Goal: Find specific page/section: Find specific page/section

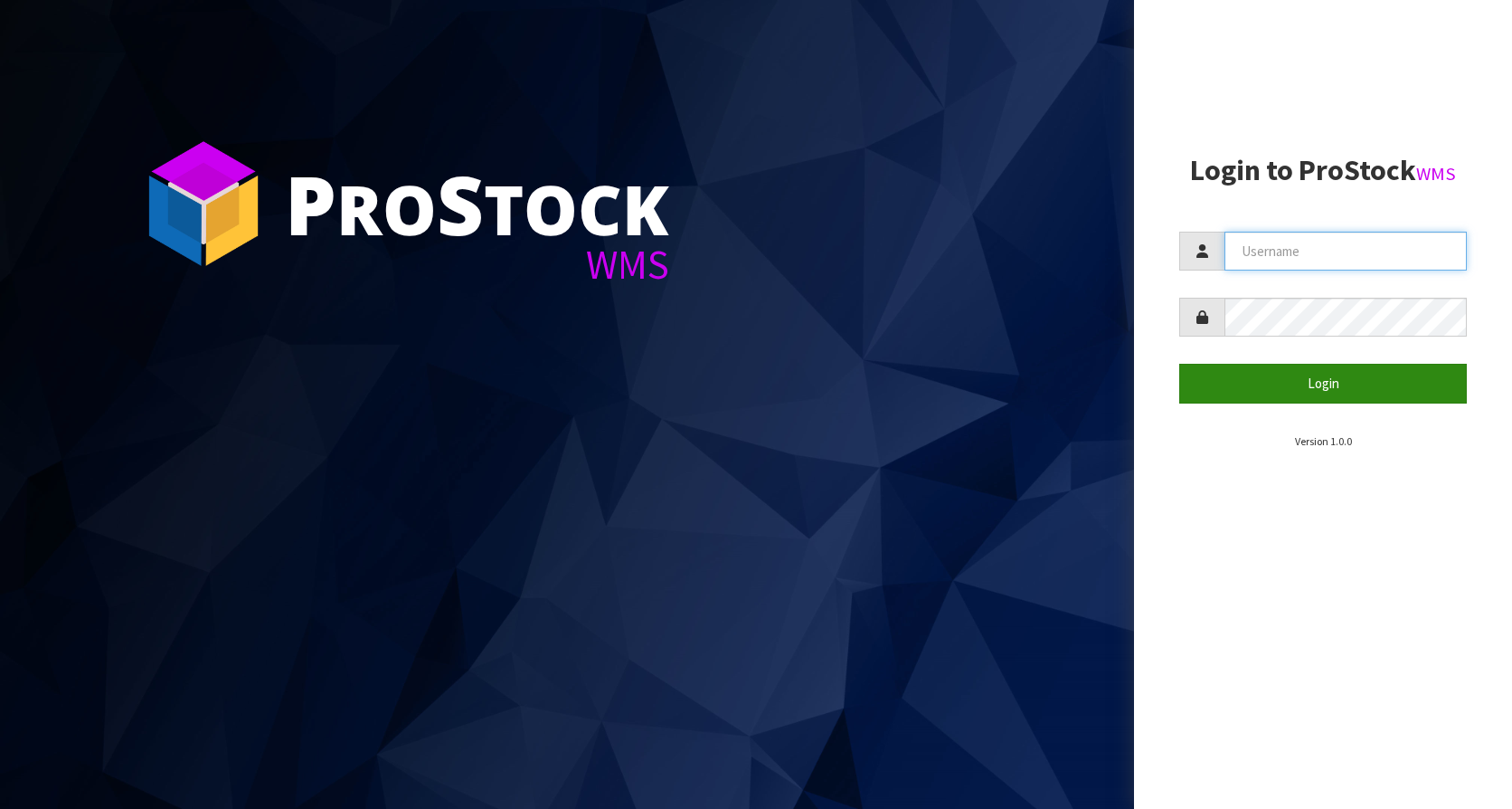
type input "KitchenAid"
click at [1349, 377] on button "Login" at bounding box center [1323, 383] width 288 height 39
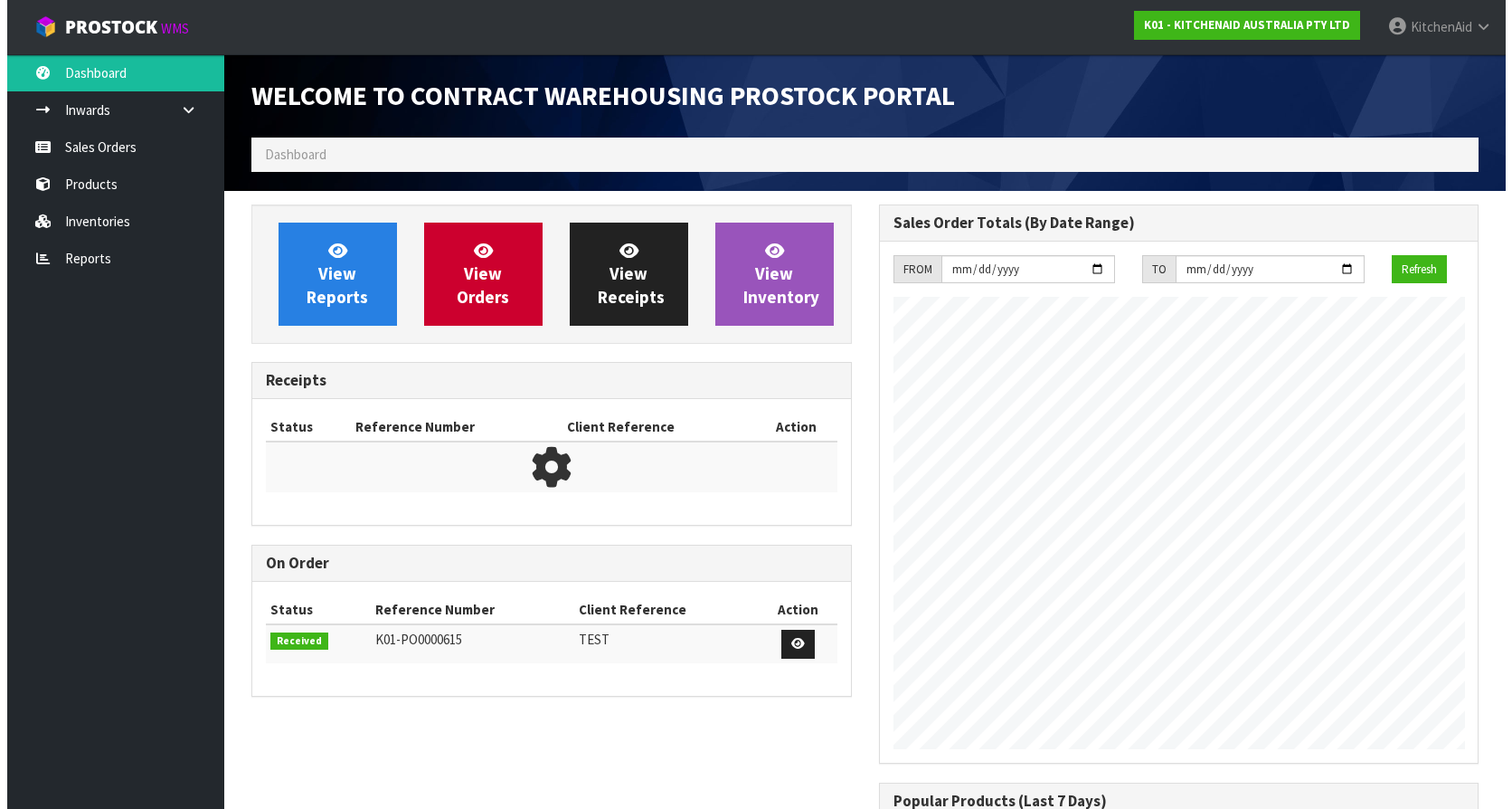
scroll to position [1004, 627]
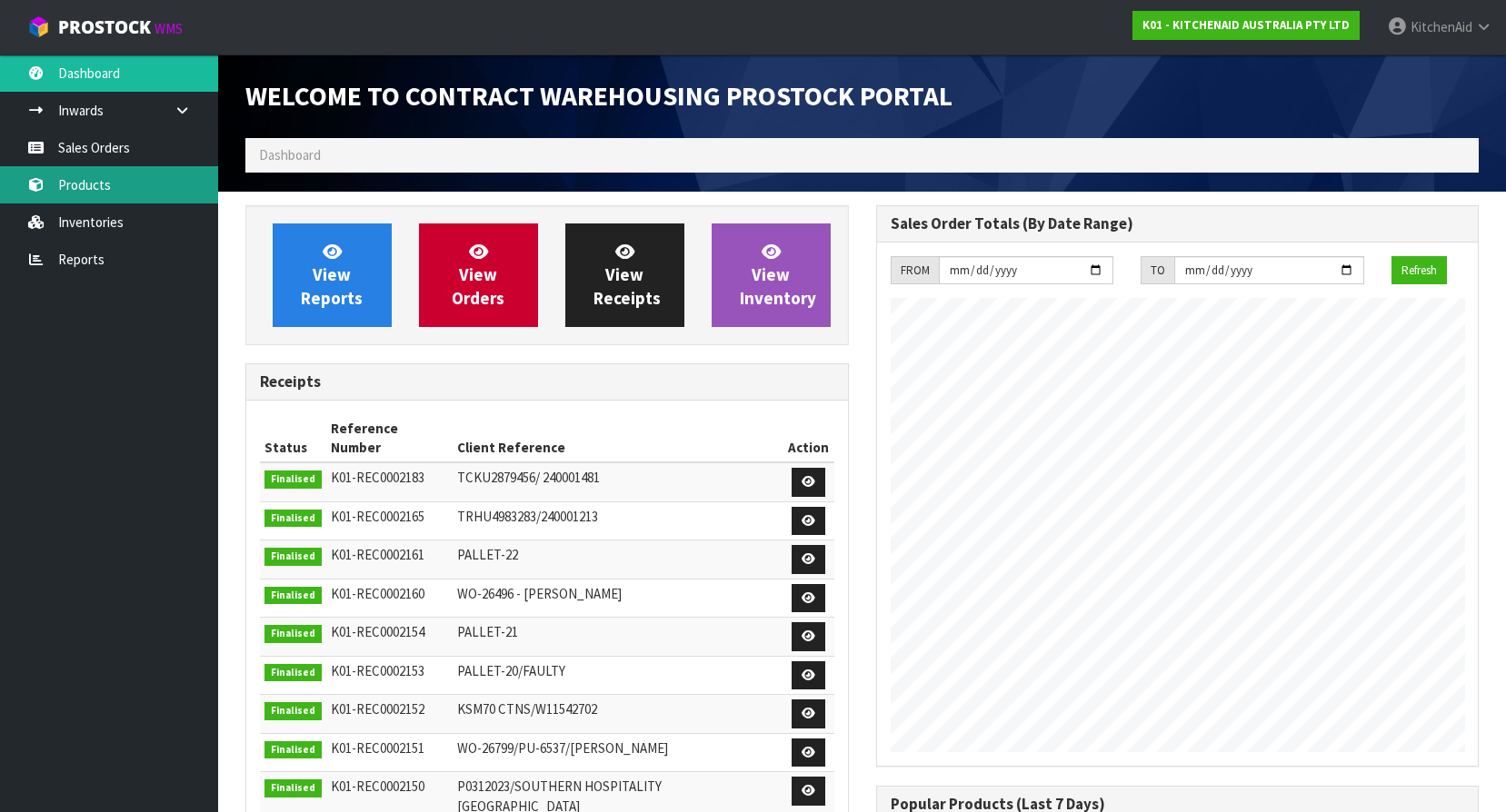
click at [97, 171] on link "Products" at bounding box center [109, 184] width 218 height 38
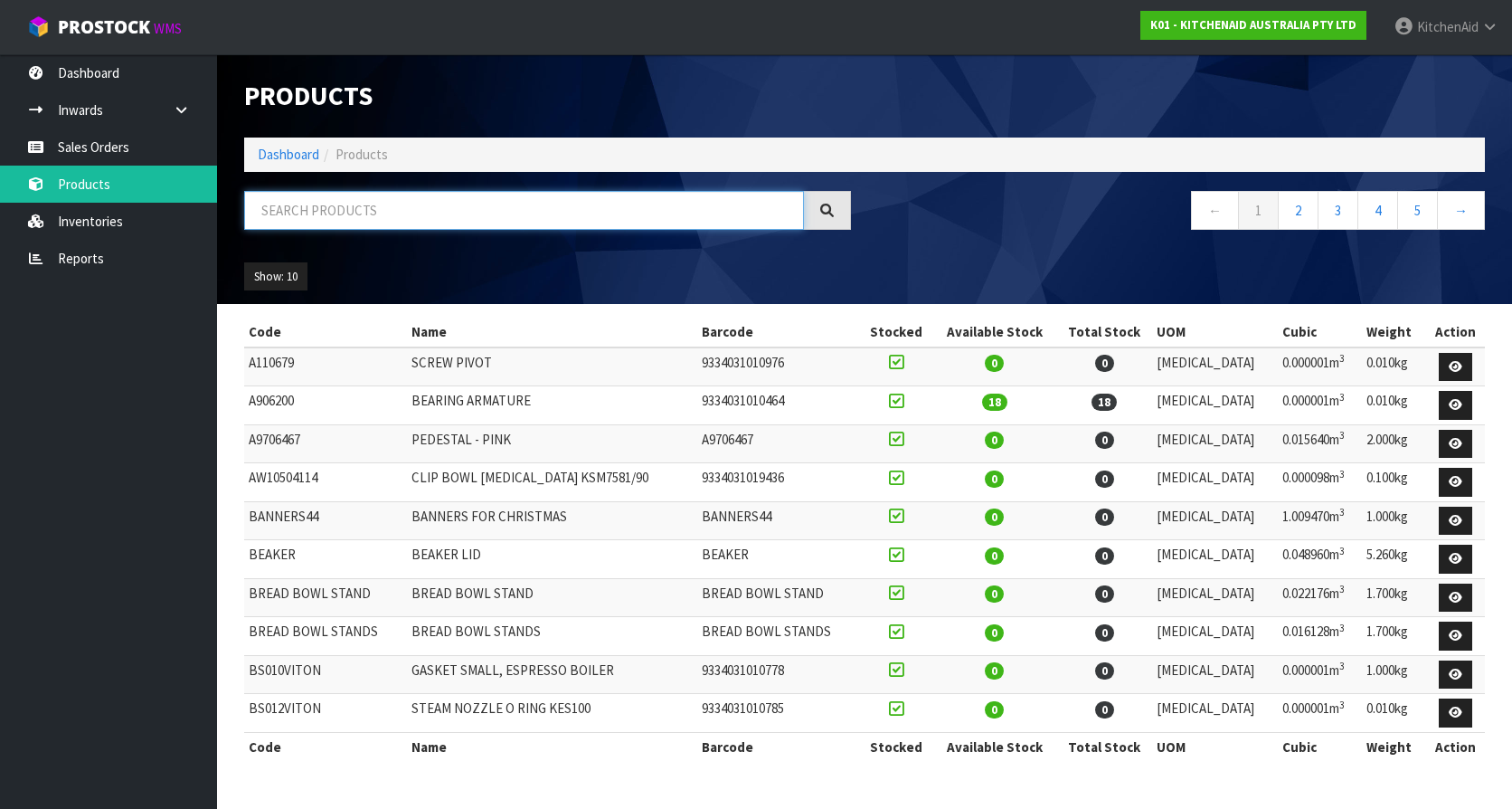
click at [344, 202] on input "text" at bounding box center [523, 210] width 560 height 39
paste input "KSMPRA"
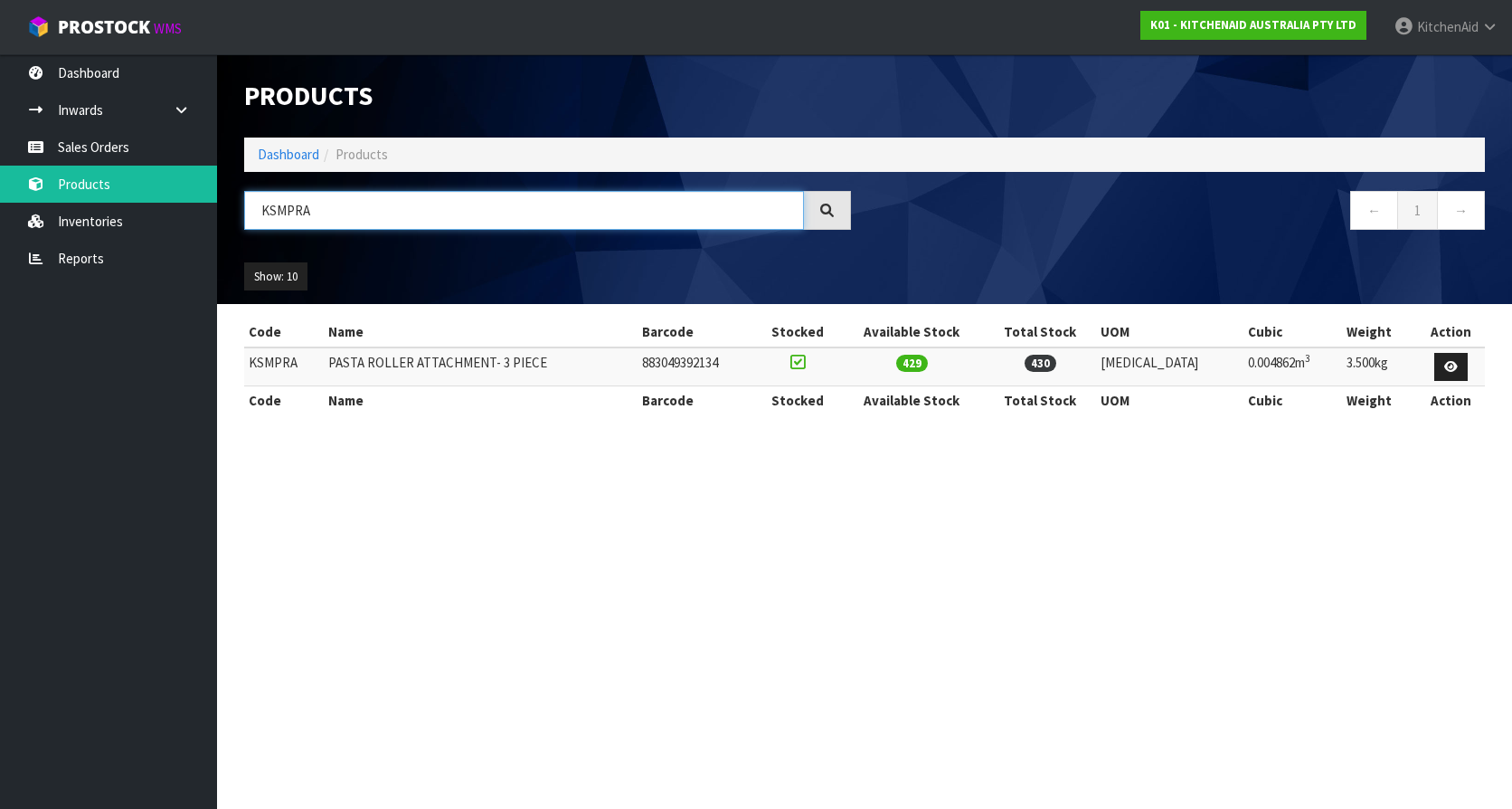
type input "KSMPRA"
